Goal: Task Accomplishment & Management: Manage account settings

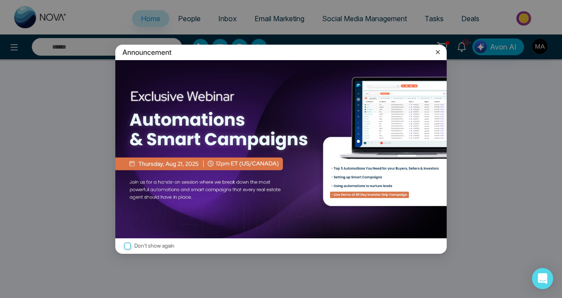
select select "*"
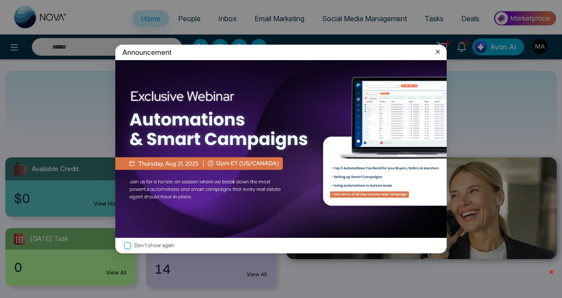
click at [437, 50] on icon at bounding box center [438, 52] width 4 height 4
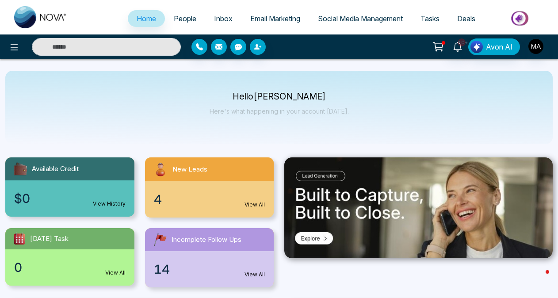
click at [163, 201] on div "4 View All" at bounding box center [209, 199] width 129 height 36
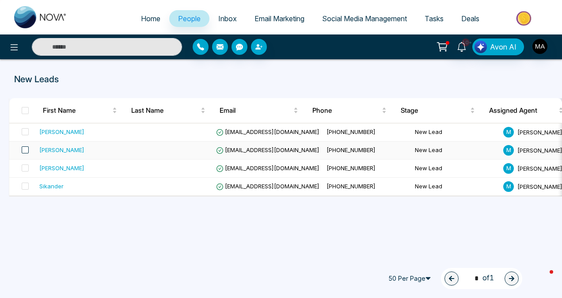
click at [22, 149] on span at bounding box center [25, 149] width 7 height 7
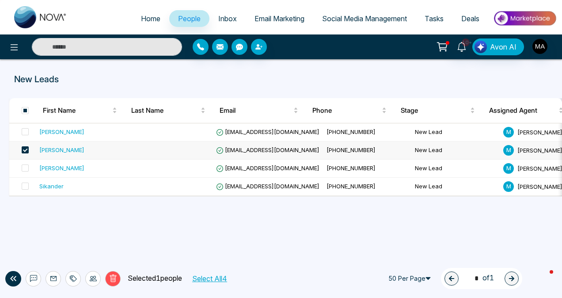
click at [284, 147] on span "[EMAIL_ADDRESS][DOMAIN_NAME]" at bounding box center [267, 149] width 103 height 7
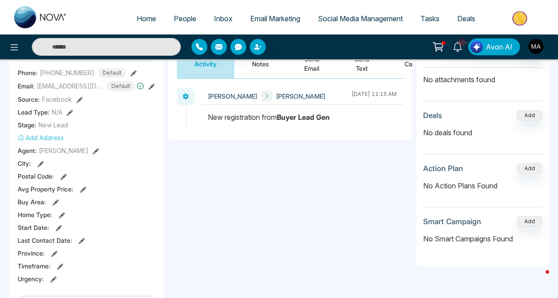
scroll to position [88, 0]
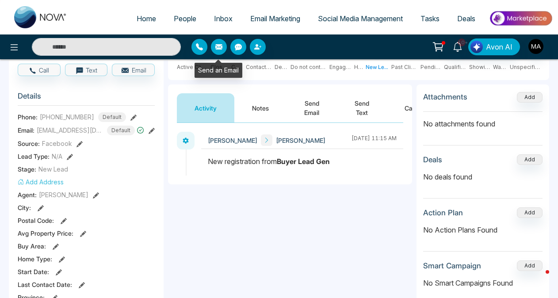
click at [217, 46] on icon "button" at bounding box center [218, 46] width 7 height 7
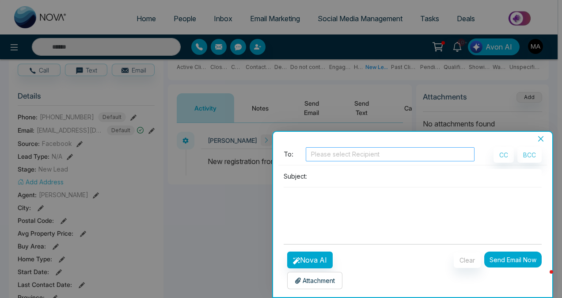
click at [338, 155] on div at bounding box center [390, 154] width 164 height 11
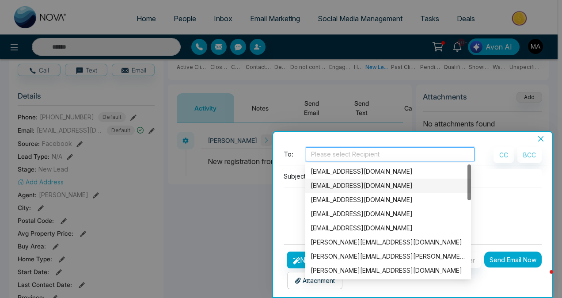
click at [355, 187] on div "[EMAIL_ADDRESS][DOMAIN_NAME]" at bounding box center [388, 186] width 155 height 10
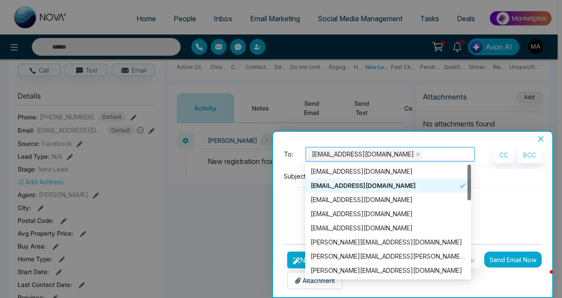
click at [384, 187] on div "[EMAIL_ADDRESS][DOMAIN_NAME]" at bounding box center [385, 186] width 149 height 10
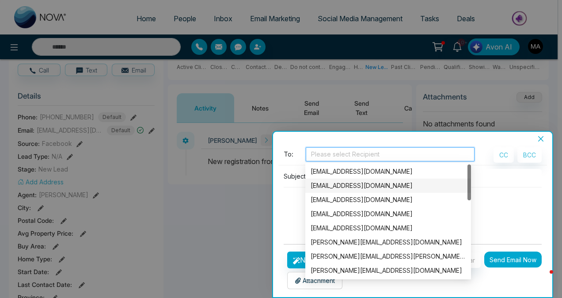
click at [384, 187] on div "[EMAIL_ADDRESS][DOMAIN_NAME]" at bounding box center [388, 186] width 155 height 10
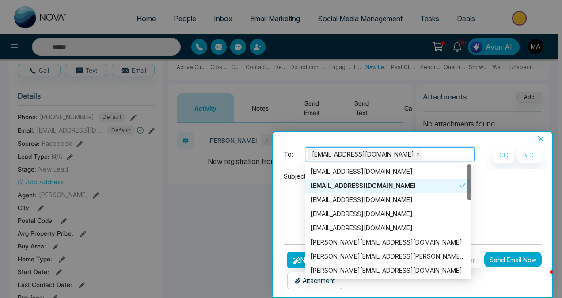
click at [384, 187] on div "[EMAIL_ADDRESS][DOMAIN_NAME]" at bounding box center [385, 186] width 149 height 10
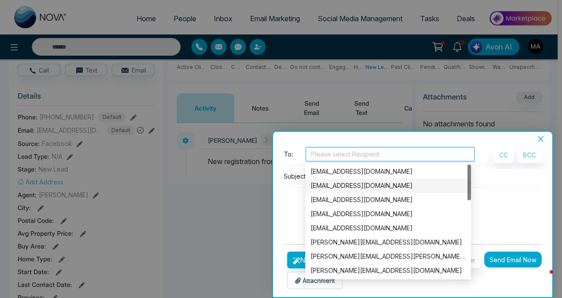
click at [385, 187] on div "[EMAIL_ADDRESS][DOMAIN_NAME]" at bounding box center [388, 186] width 155 height 10
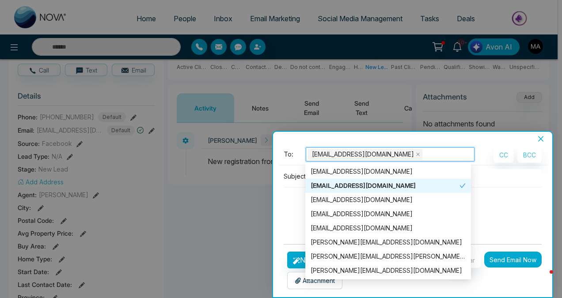
click at [526, 187] on div at bounding box center [413, 187] width 258 height 0
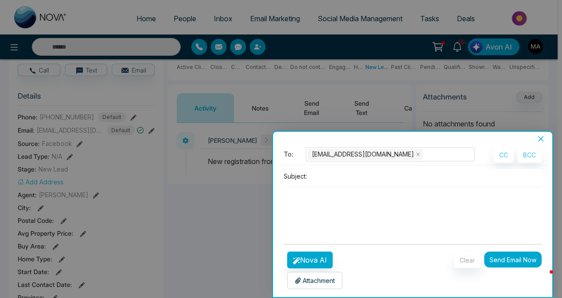
click at [333, 178] on input at bounding box center [426, 176] width 231 height 15
click at [198, 231] on div at bounding box center [281, 149] width 562 height 298
click at [540, 140] on icon "close" at bounding box center [541, 138] width 7 height 7
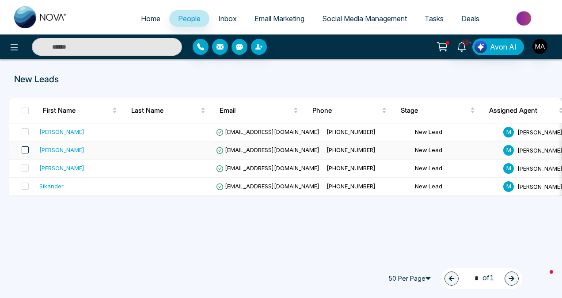
click at [23, 151] on span at bounding box center [25, 149] width 7 height 7
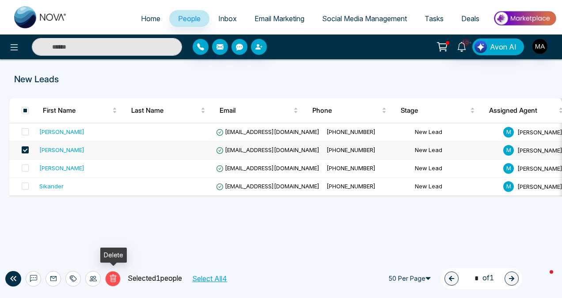
click at [117, 276] on icon at bounding box center [113, 278] width 8 height 8
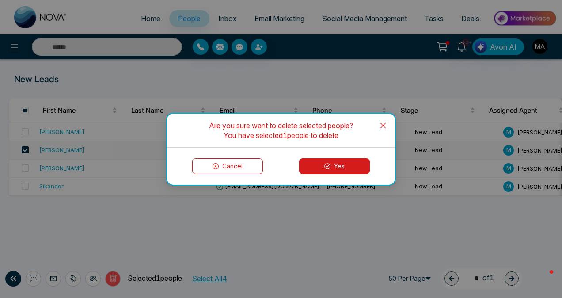
click at [339, 170] on button "Yes" at bounding box center [334, 166] width 71 height 16
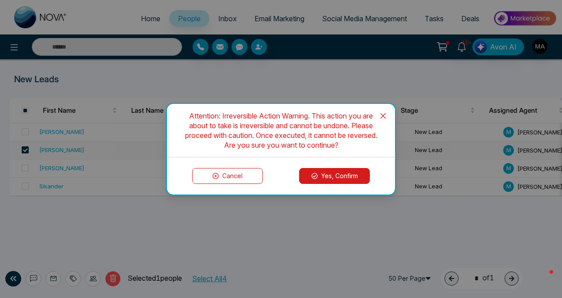
click at [327, 178] on button "Yes, Confirm" at bounding box center [334, 176] width 71 height 16
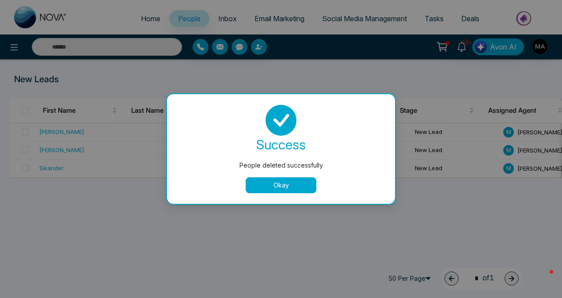
click at [284, 190] on button "Okay" at bounding box center [281, 185] width 71 height 16
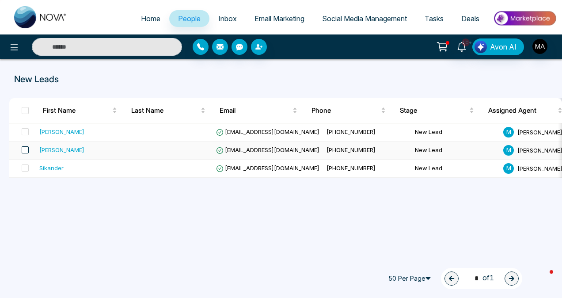
click at [27, 149] on span at bounding box center [25, 149] width 7 height 7
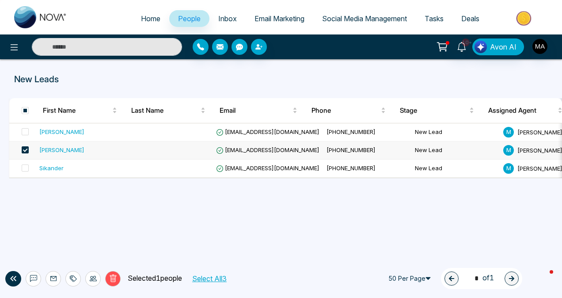
click at [364, 219] on div "Home People Inbox Email Marketing Social Media Management Tasks Deals 10+ Avon …" at bounding box center [281, 149] width 562 height 298
click at [272, 147] on span "[EMAIL_ADDRESS][DOMAIN_NAME]" at bounding box center [267, 149] width 103 height 7
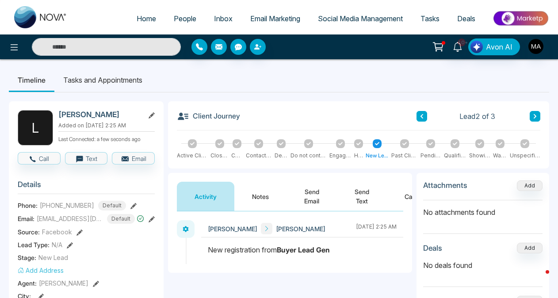
click at [214, 48] on button "button" at bounding box center [219, 47] width 16 height 16
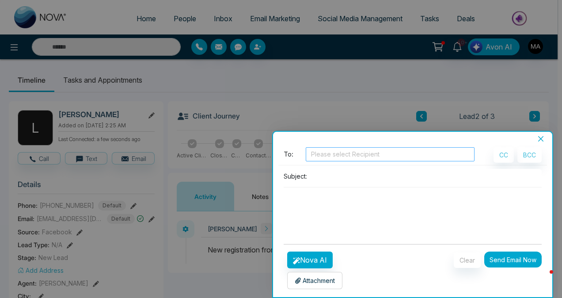
click at [342, 154] on div at bounding box center [390, 154] width 164 height 11
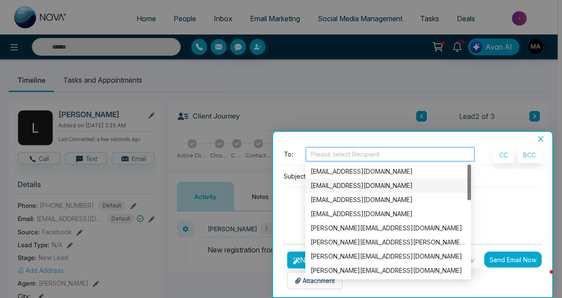
click at [347, 187] on div "[EMAIL_ADDRESS][DOMAIN_NAME]" at bounding box center [388, 186] width 155 height 10
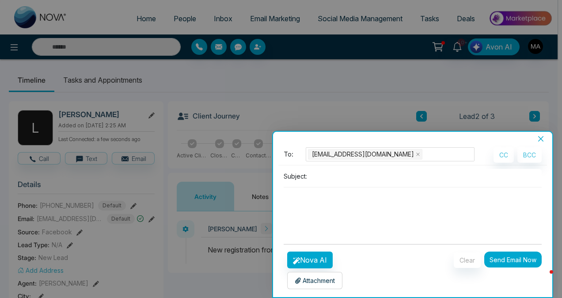
click at [509, 222] on textarea at bounding box center [413, 208] width 258 height 42
click at [312, 177] on input at bounding box center [426, 176] width 231 height 15
type input "*"
type input "**********"
click at [321, 195] on textarea at bounding box center [413, 208] width 258 height 42
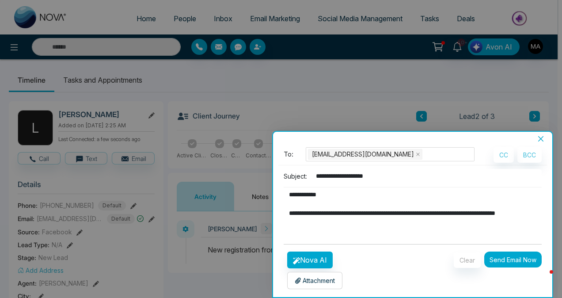
type textarea "**********"
click at [469, 257] on button "Clear" at bounding box center [467, 259] width 27 height 15
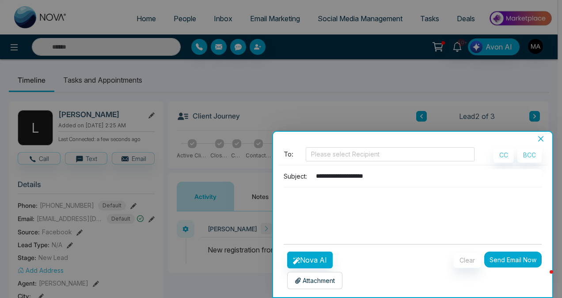
click at [543, 135] on icon "close" at bounding box center [541, 138] width 7 height 7
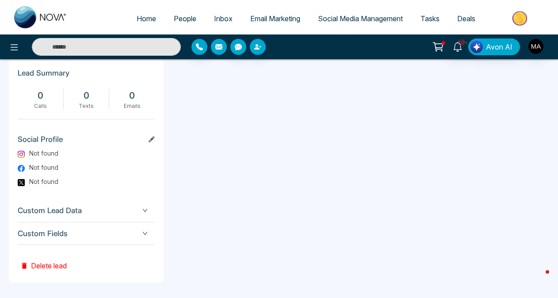
scroll to position [455, 0]
